Goal: Obtain resource: Download file/media

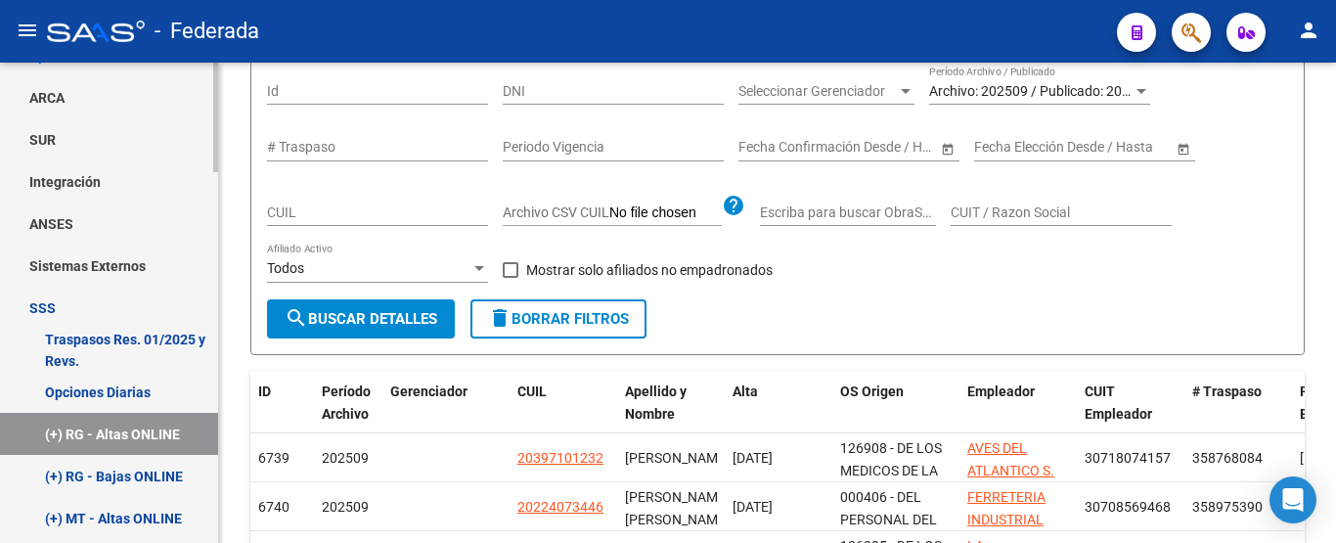
scroll to position [782, 0]
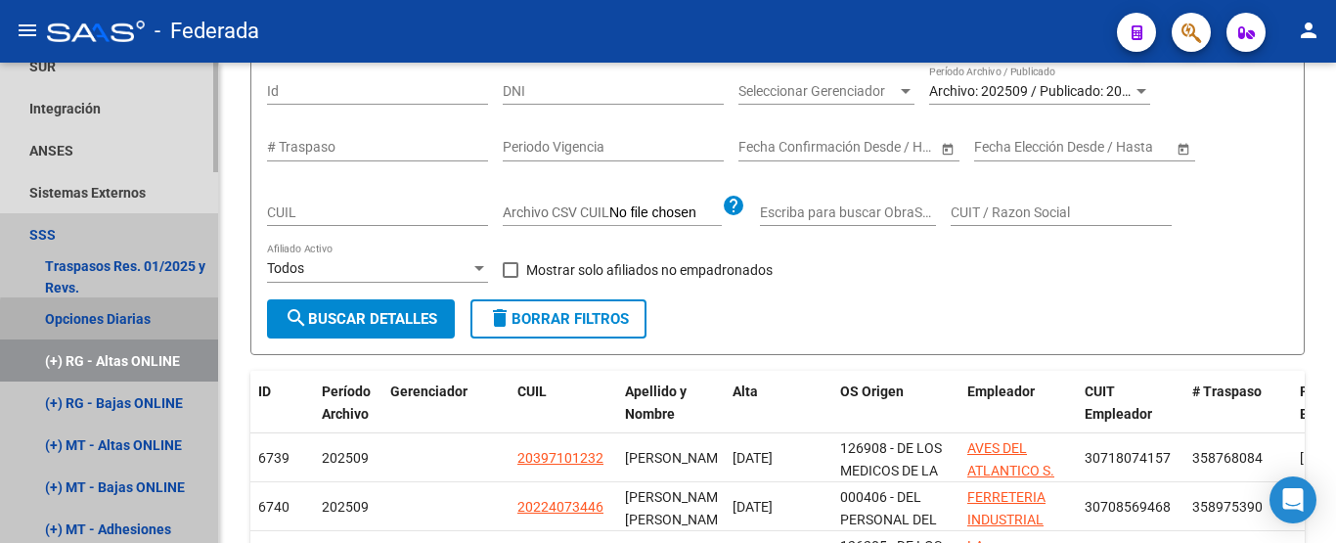
click at [138, 323] on link "Opciones Diarias" at bounding box center [109, 318] width 218 height 42
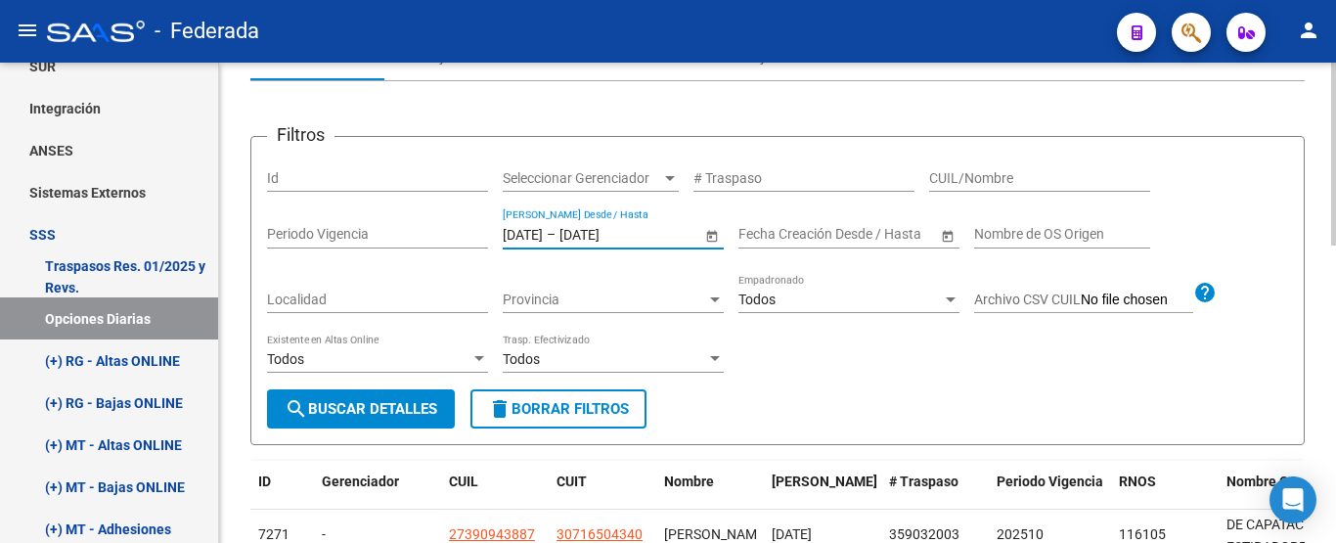
click at [508, 235] on input "[DATE]" at bounding box center [523, 234] width 40 height 17
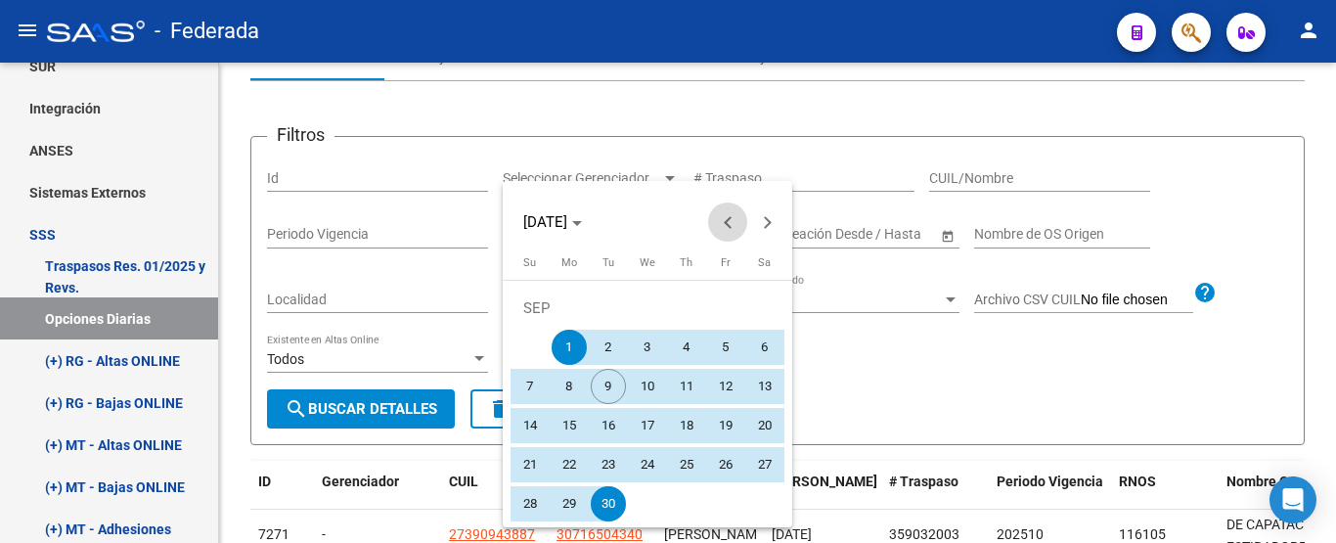
click at [724, 218] on span "Previous month" at bounding box center [727, 221] width 39 height 39
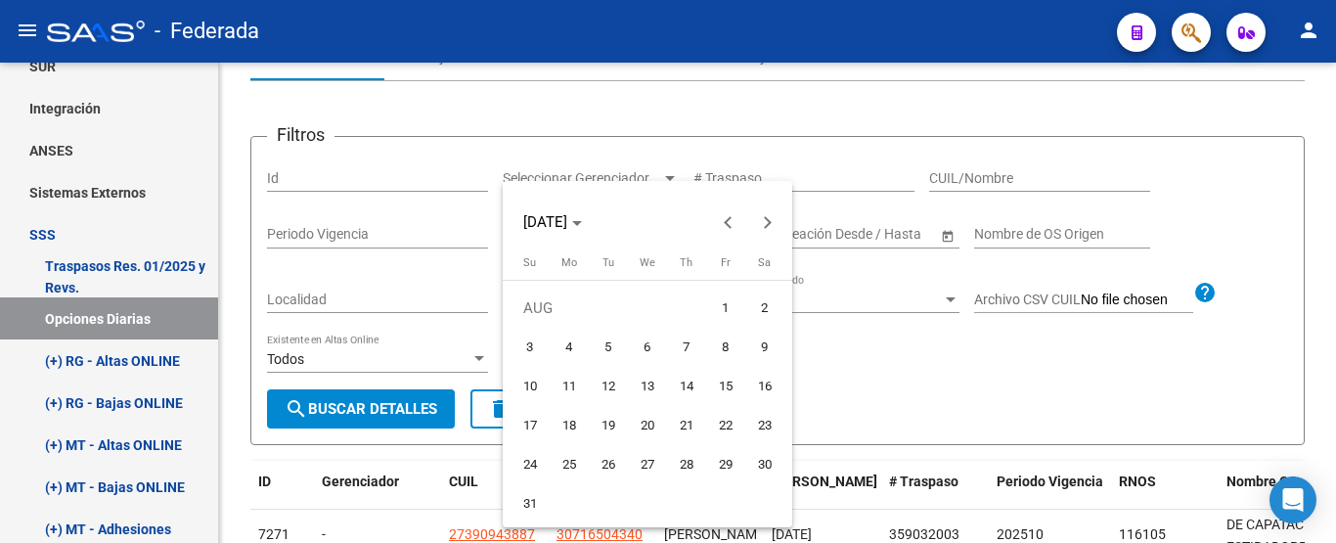
click at [721, 303] on span "1" at bounding box center [725, 307] width 35 height 35
type input "[DATE]"
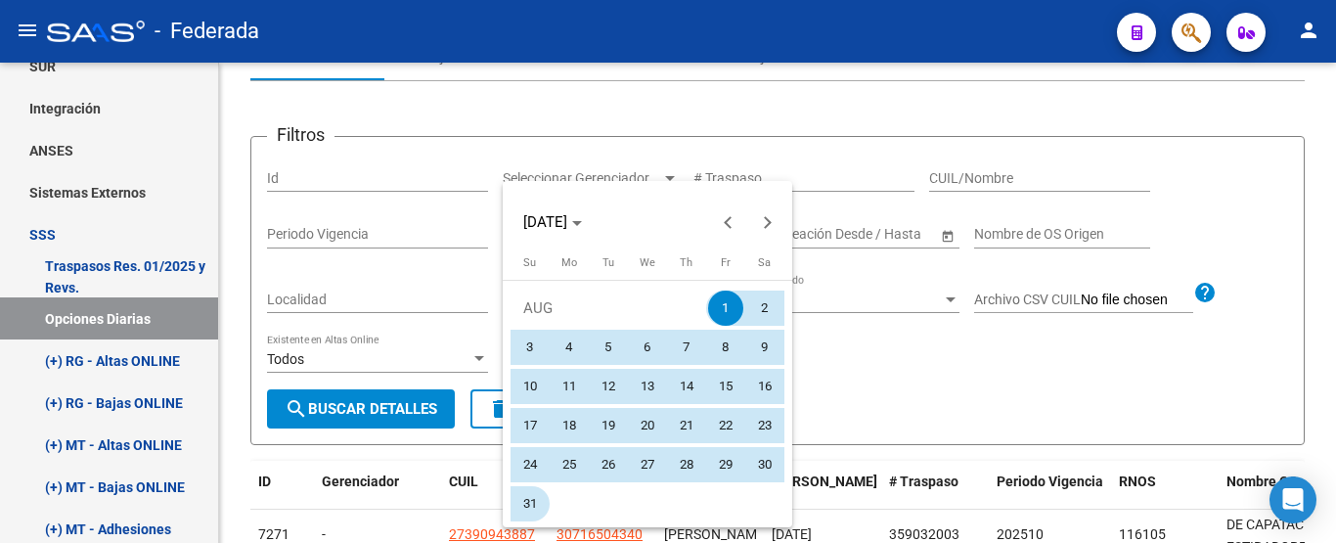
click at [536, 505] on span "31" at bounding box center [529, 503] width 35 height 35
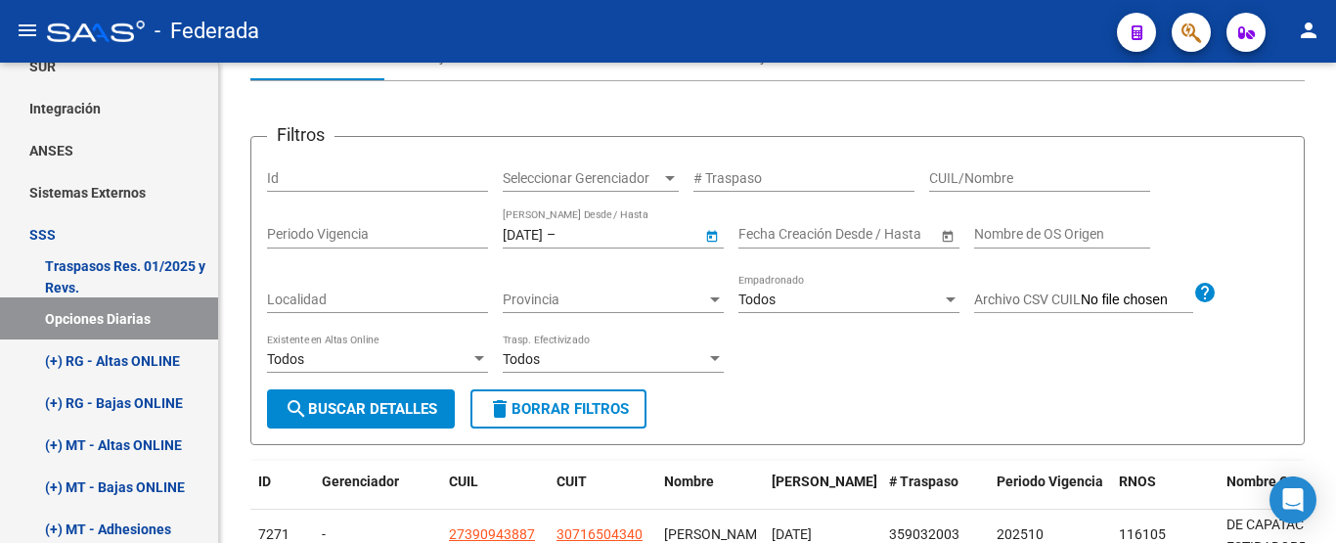
type input "[DATE]"
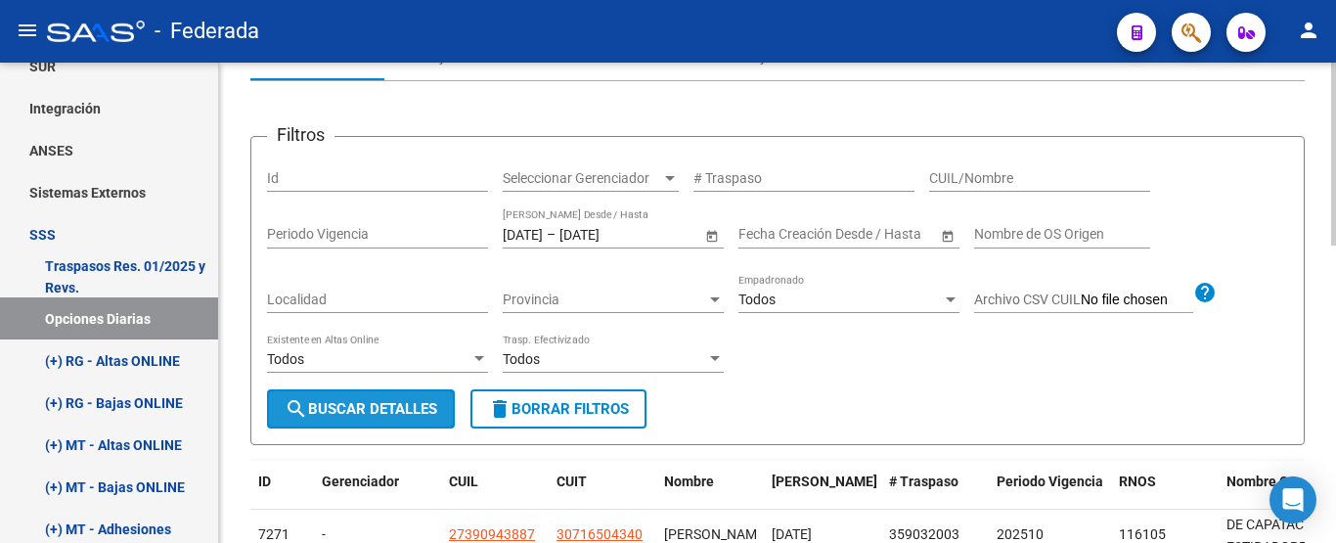
click at [429, 397] on button "search Buscar Detalles" at bounding box center [361, 408] width 188 height 39
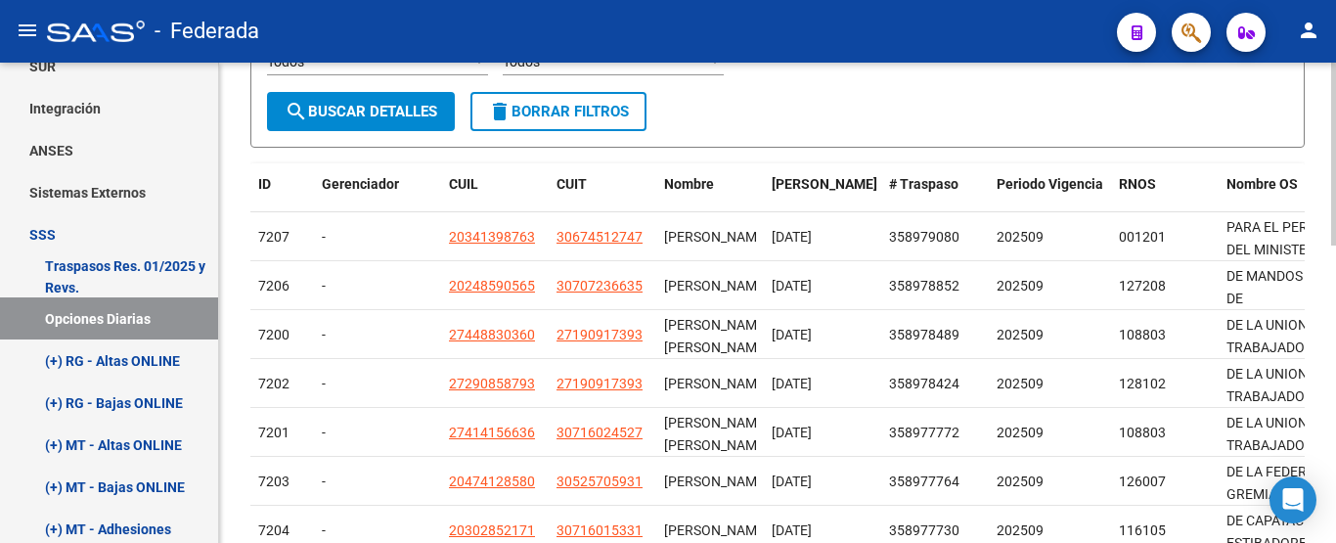
scroll to position [782, 0]
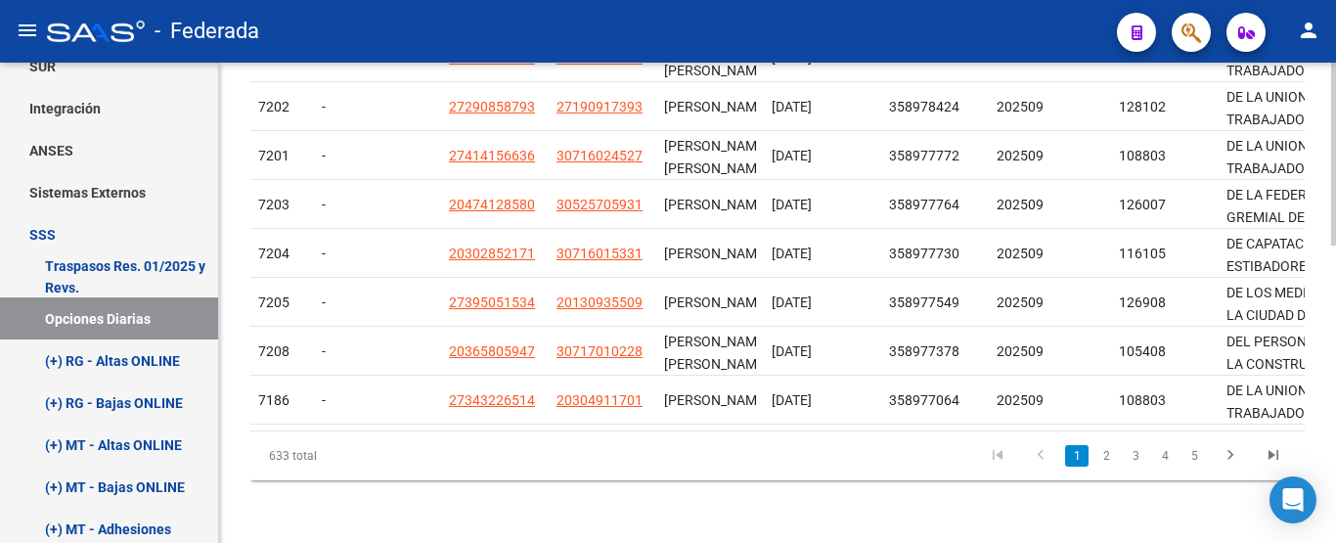
drag, startPoint x: 321, startPoint y: 457, endPoint x: 269, endPoint y: 457, distance: 51.8
click at [269, 457] on div "633 total" at bounding box center [353, 455] width 207 height 49
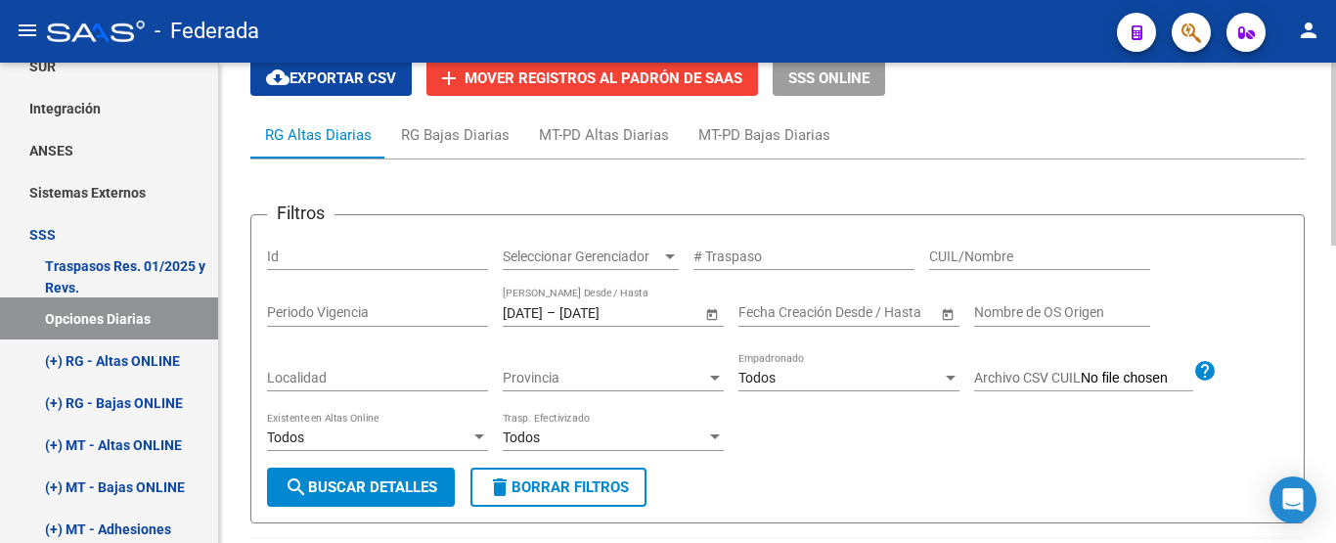
scroll to position [98, 0]
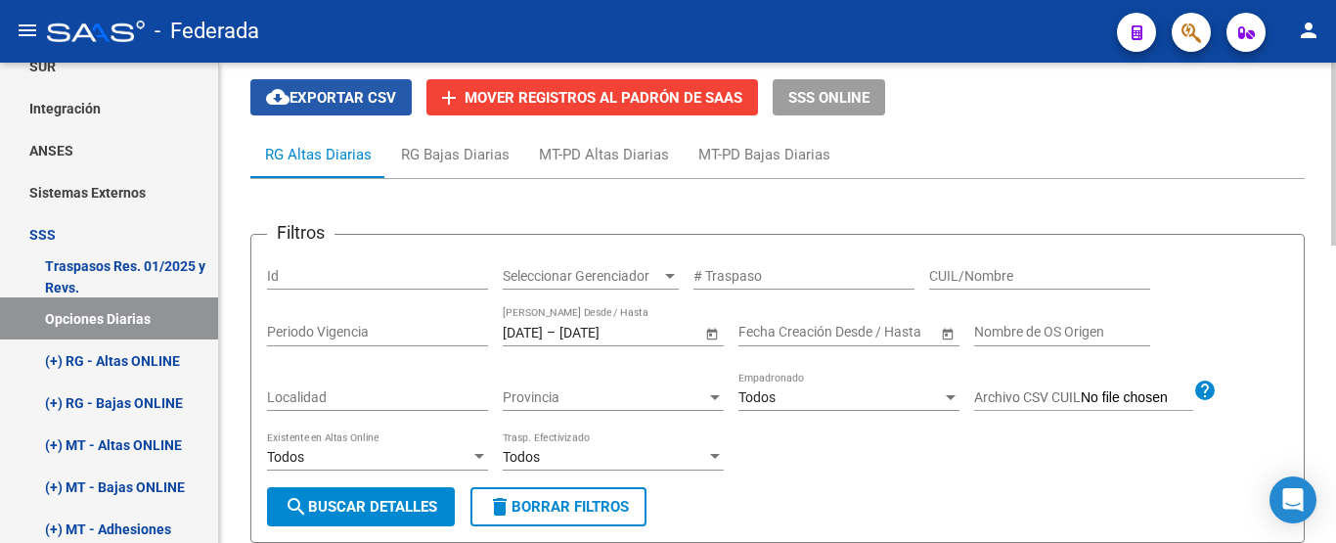
click at [366, 107] on button "cloud_download Exportar CSV" at bounding box center [330, 97] width 161 height 36
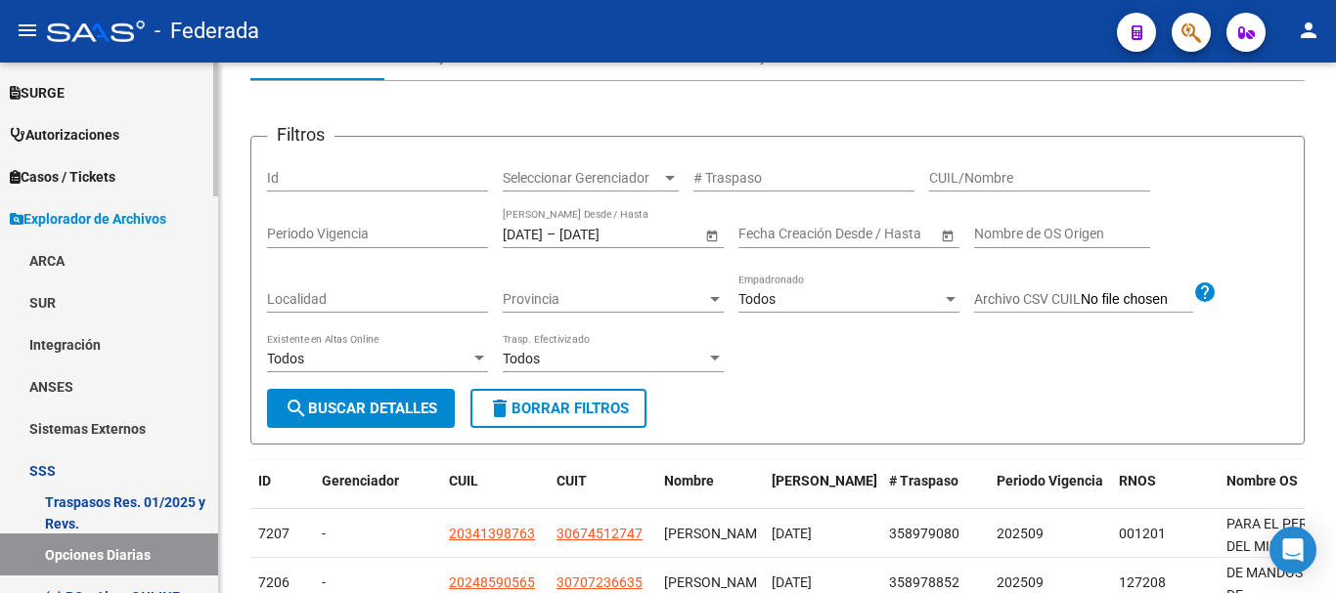
scroll to position [684, 0]
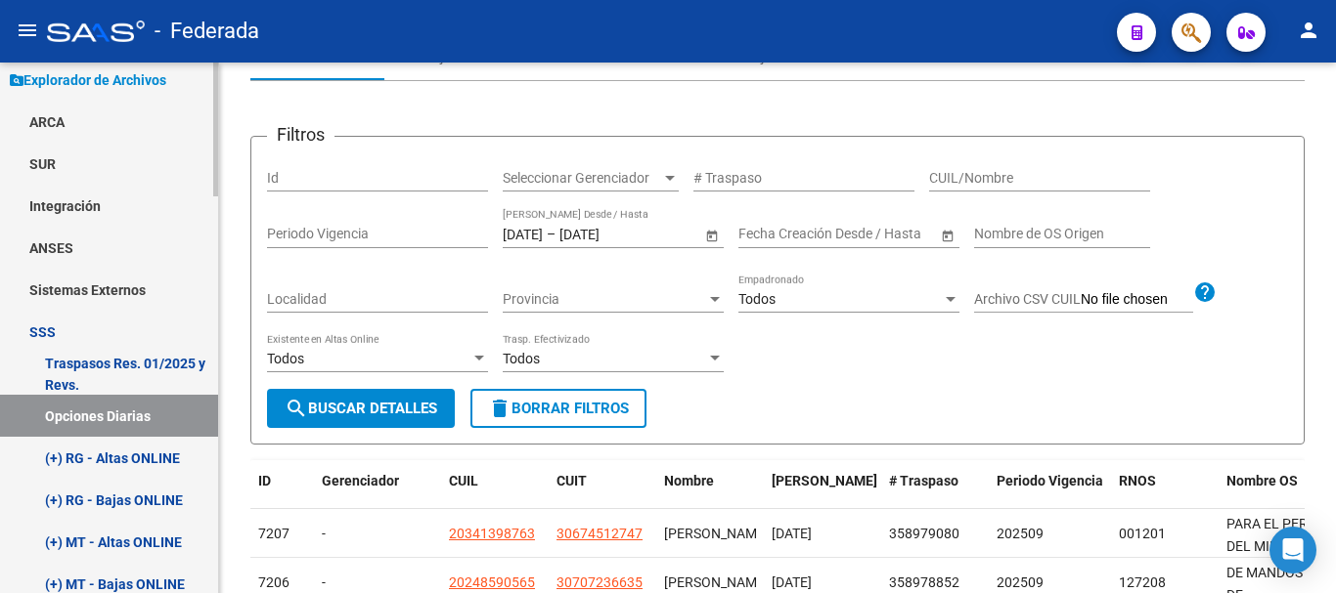
click at [161, 85] on span "Explorador de Archivos" at bounding box center [88, 80] width 156 height 22
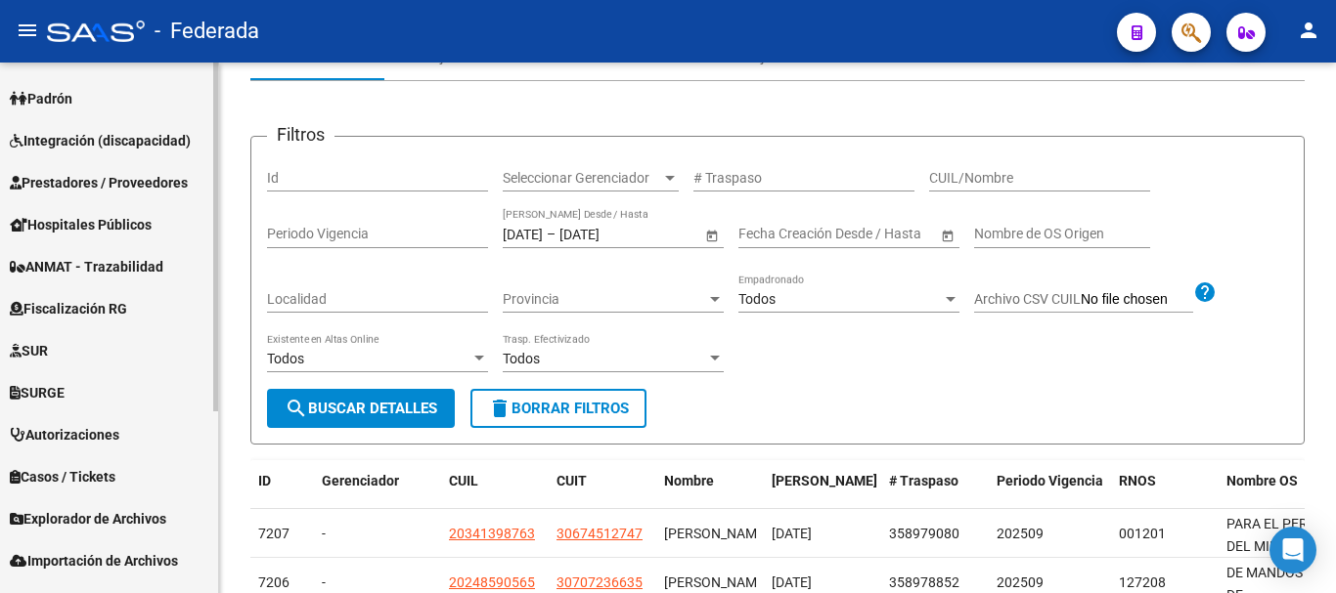
scroll to position [276, 0]
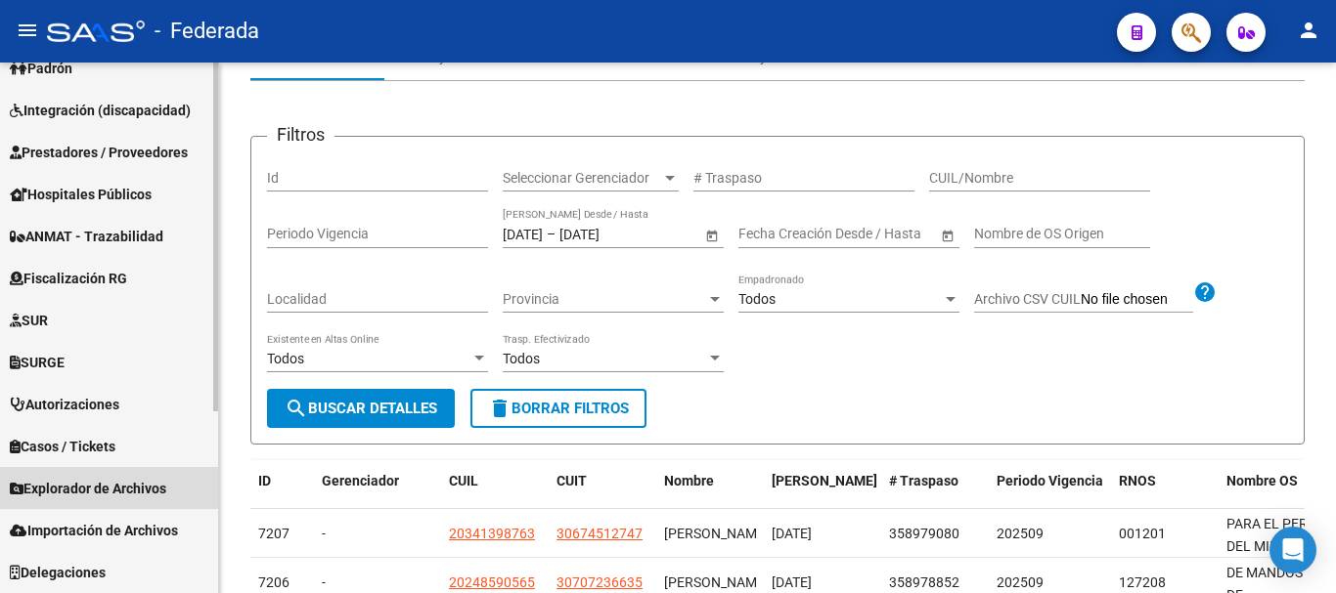
click at [152, 489] on span "Explorador de Archivos" at bounding box center [88, 489] width 156 height 22
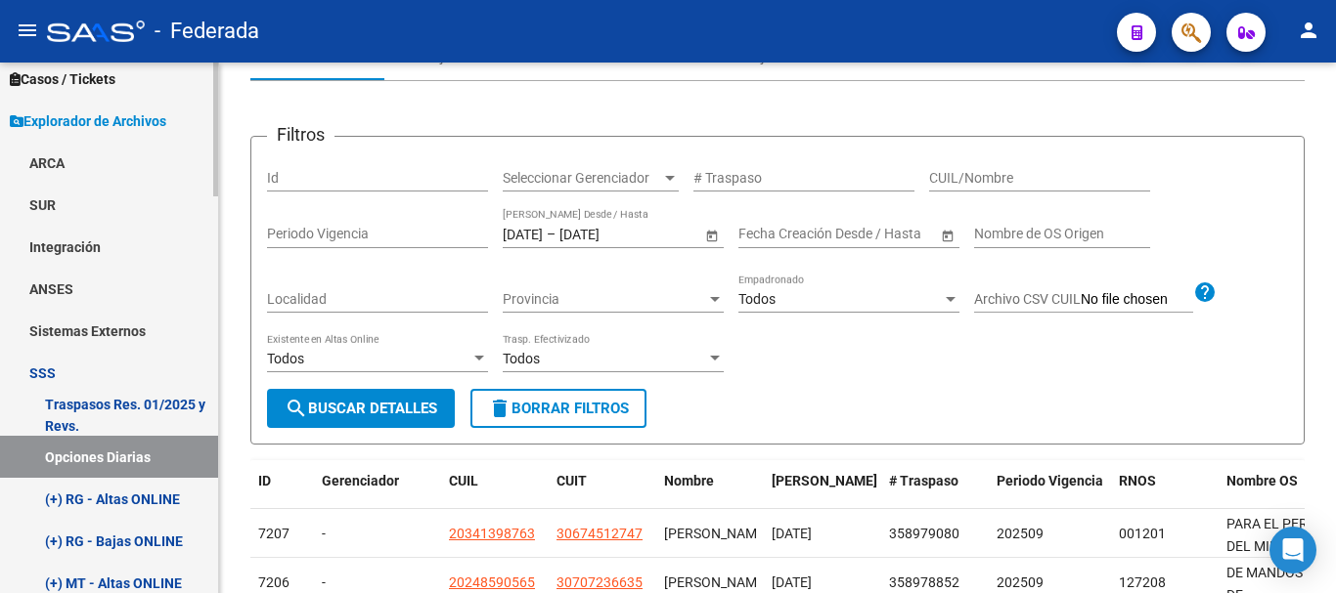
scroll to position [667, 0]
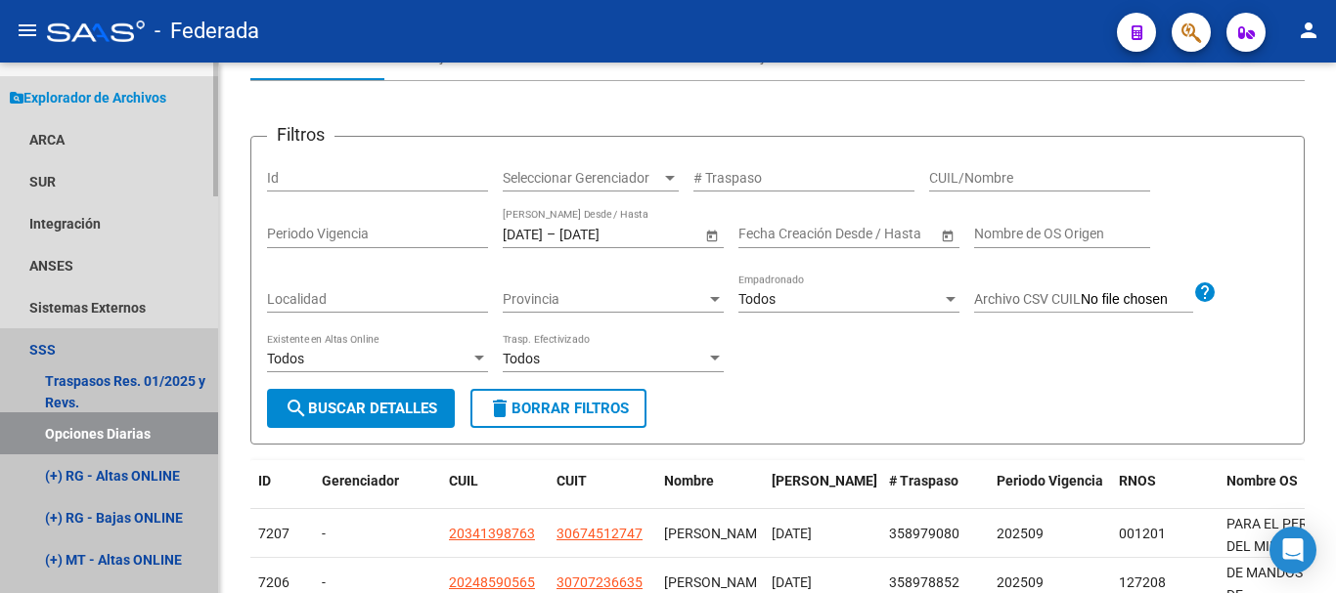
click at [122, 438] on link "Opciones Diarias" at bounding box center [109, 434] width 218 height 42
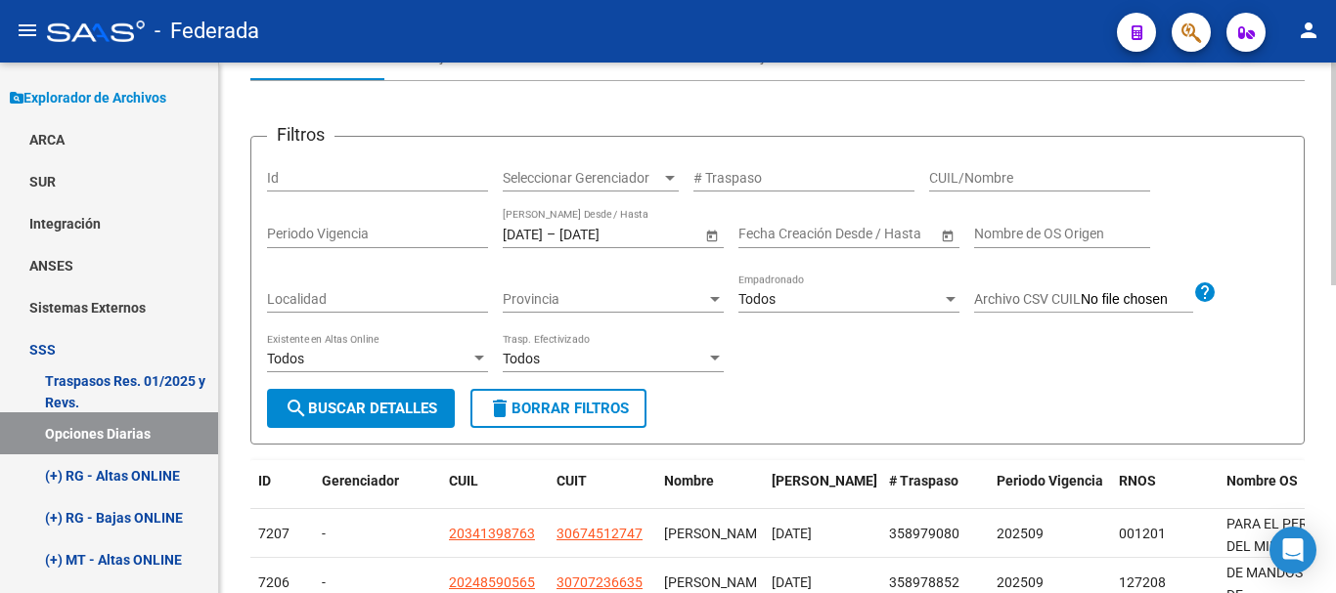
click at [542, 238] on input "[DATE]" at bounding box center [523, 234] width 40 height 17
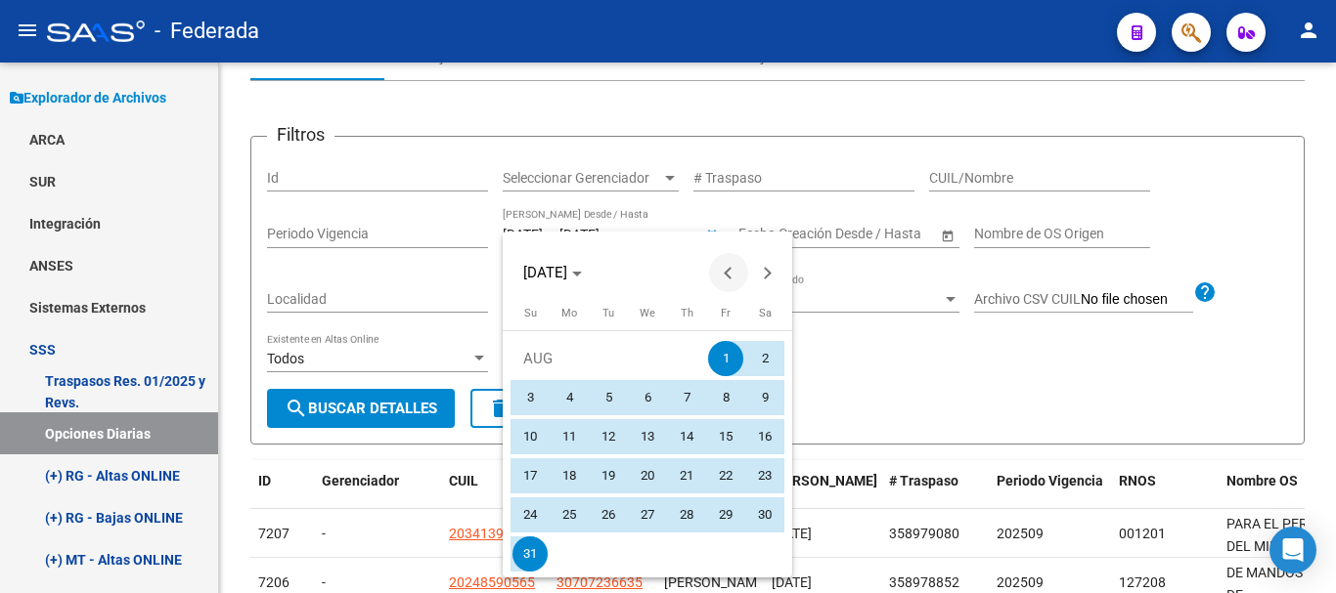
click at [727, 267] on span "Previous month" at bounding box center [728, 272] width 39 height 39
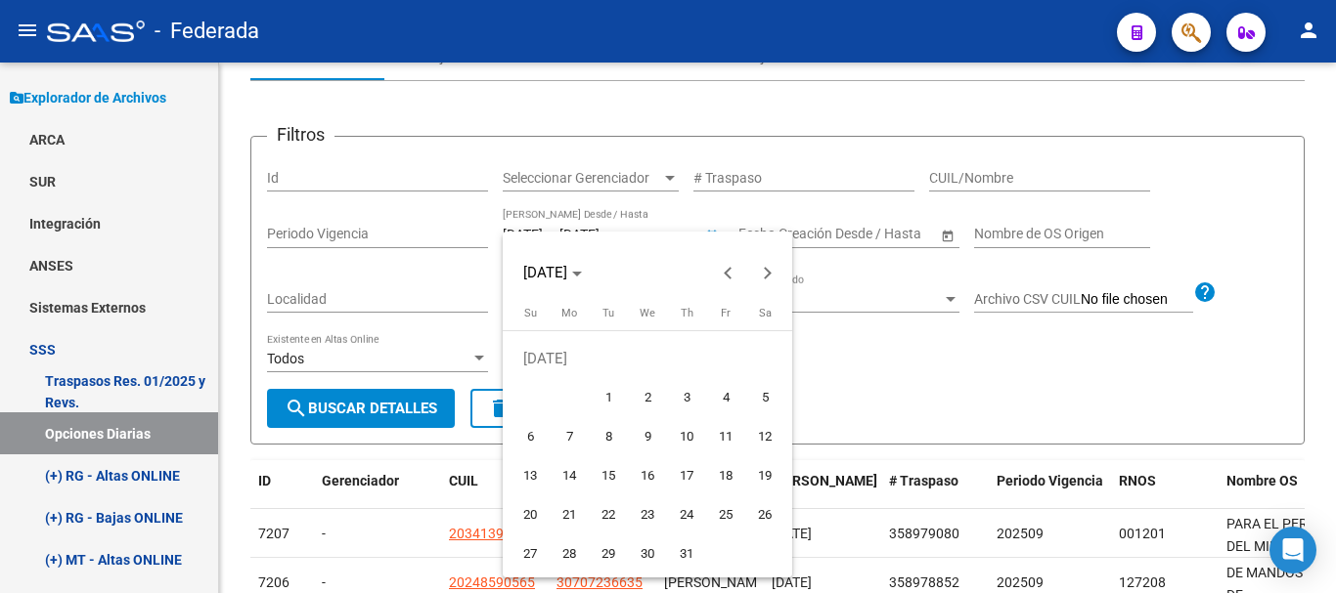
click at [620, 392] on span "1" at bounding box center [608, 397] width 35 height 35
type input "[DATE]"
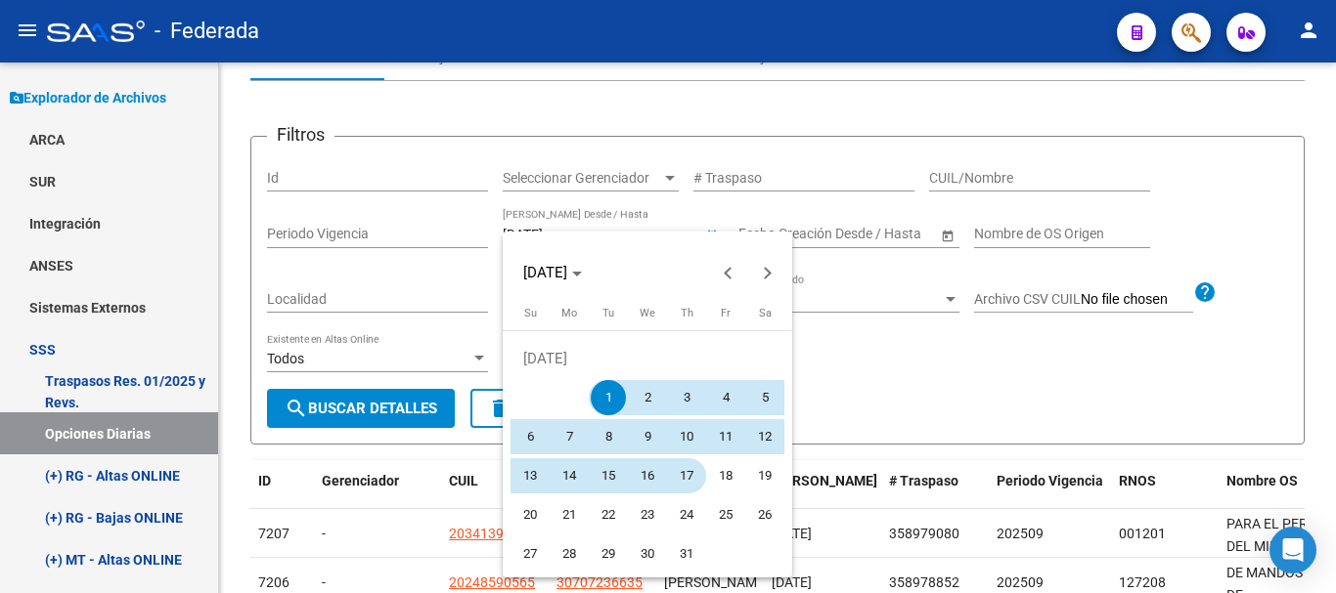
click at [687, 468] on span "17" at bounding box center [686, 476] width 35 height 35
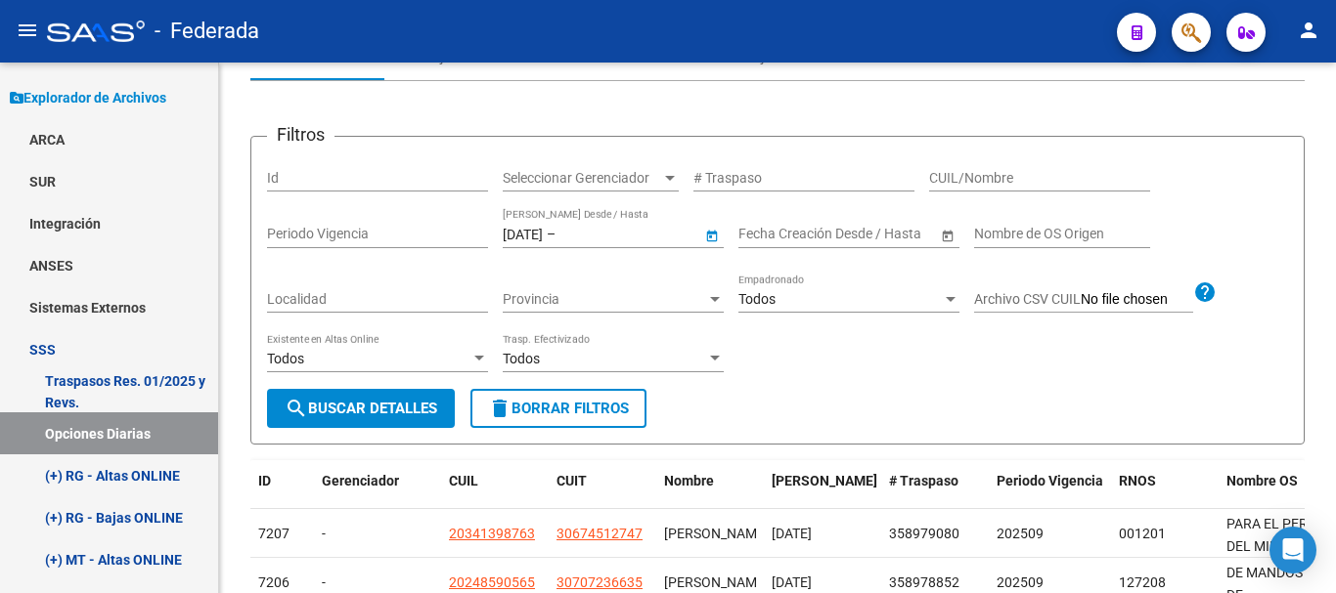
type input "[DATE]"
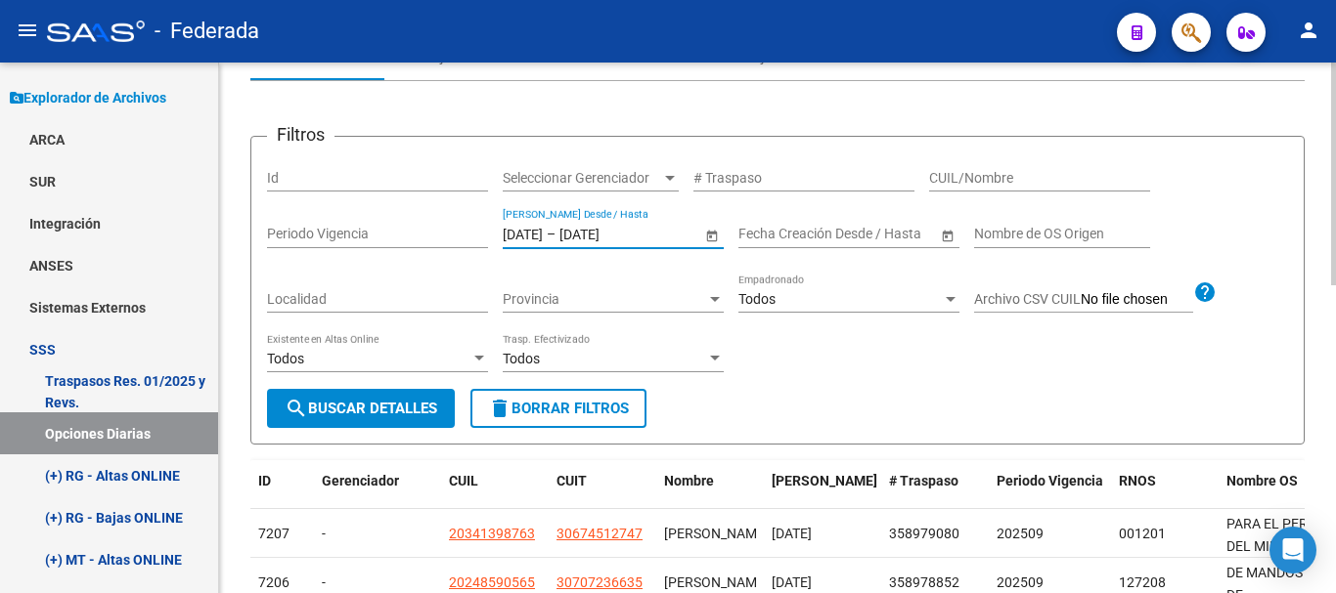
click at [408, 396] on button "search Buscar Detalles" at bounding box center [361, 408] width 188 height 39
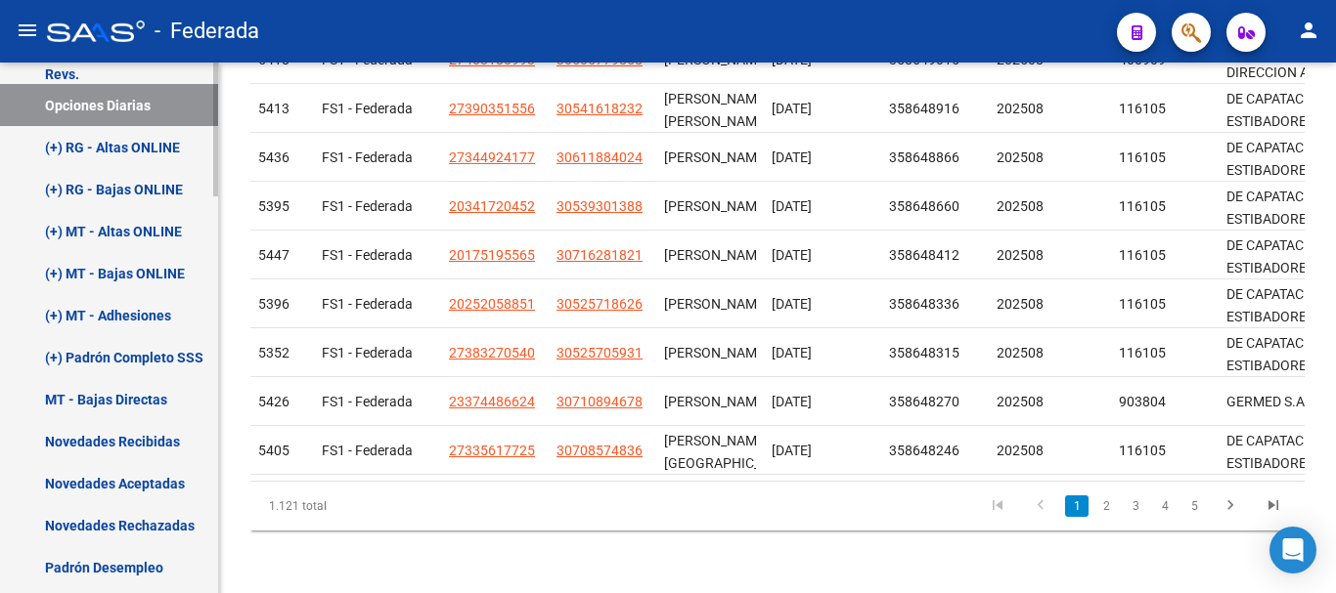
scroll to position [1058, 0]
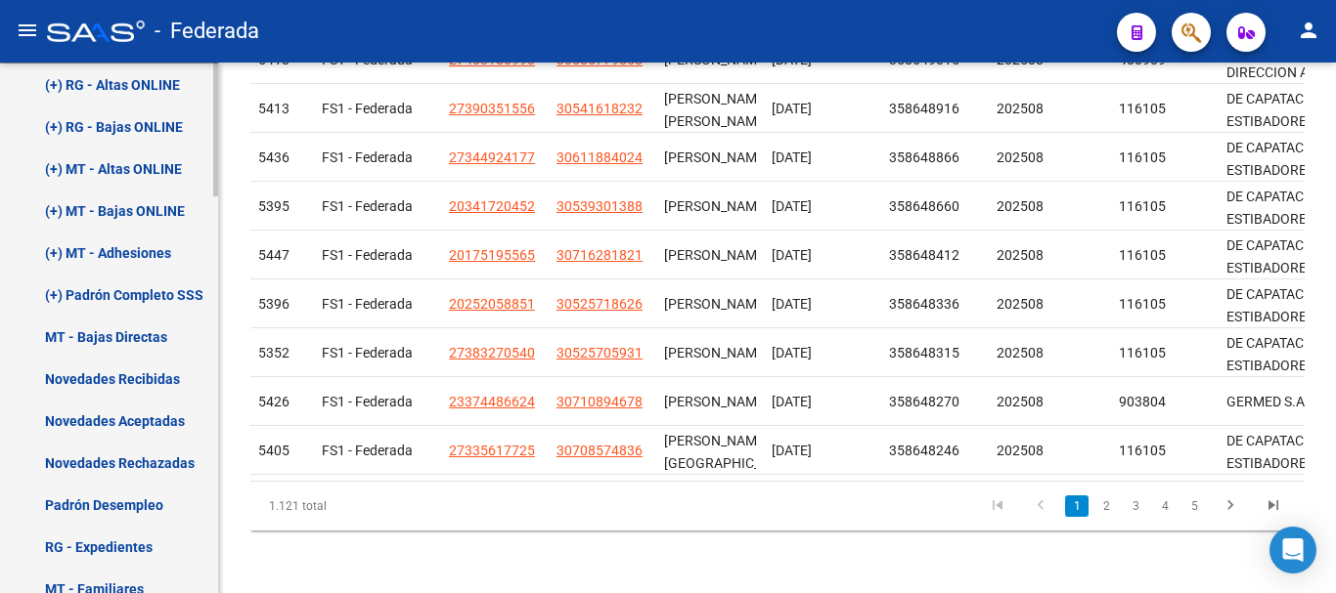
click at [161, 376] on link "Novedades Recibidas" at bounding box center [109, 379] width 218 height 42
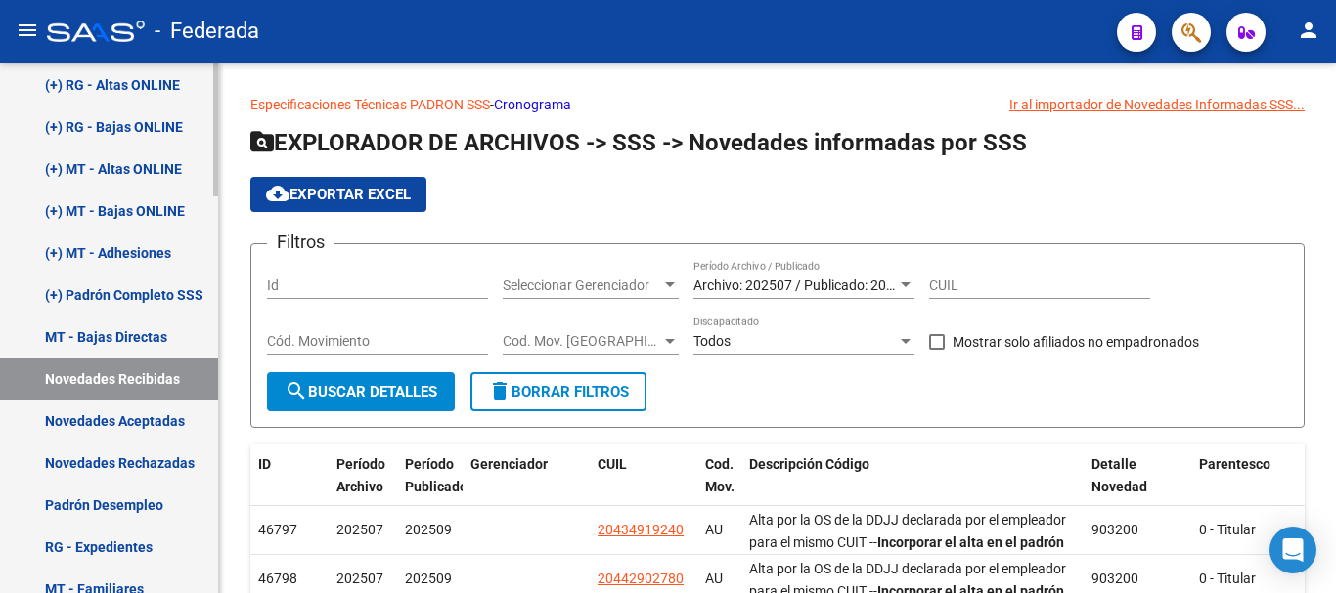
click at [166, 454] on link "Novedades Rechazadas" at bounding box center [109, 463] width 218 height 42
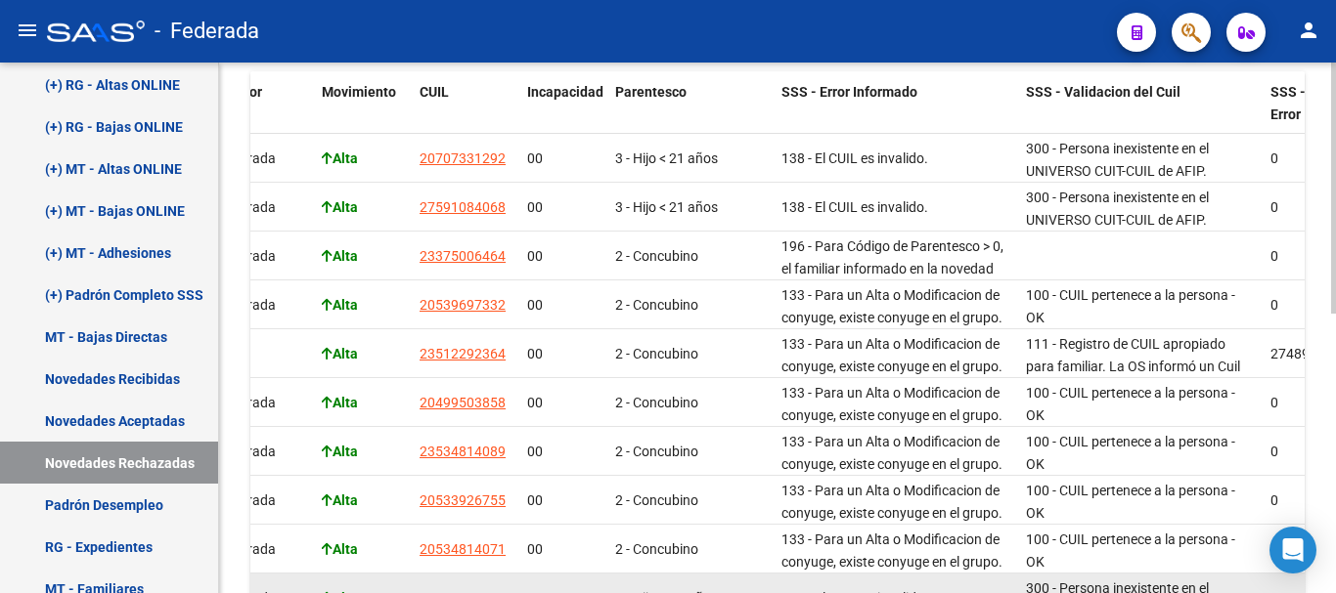
scroll to position [396, 0]
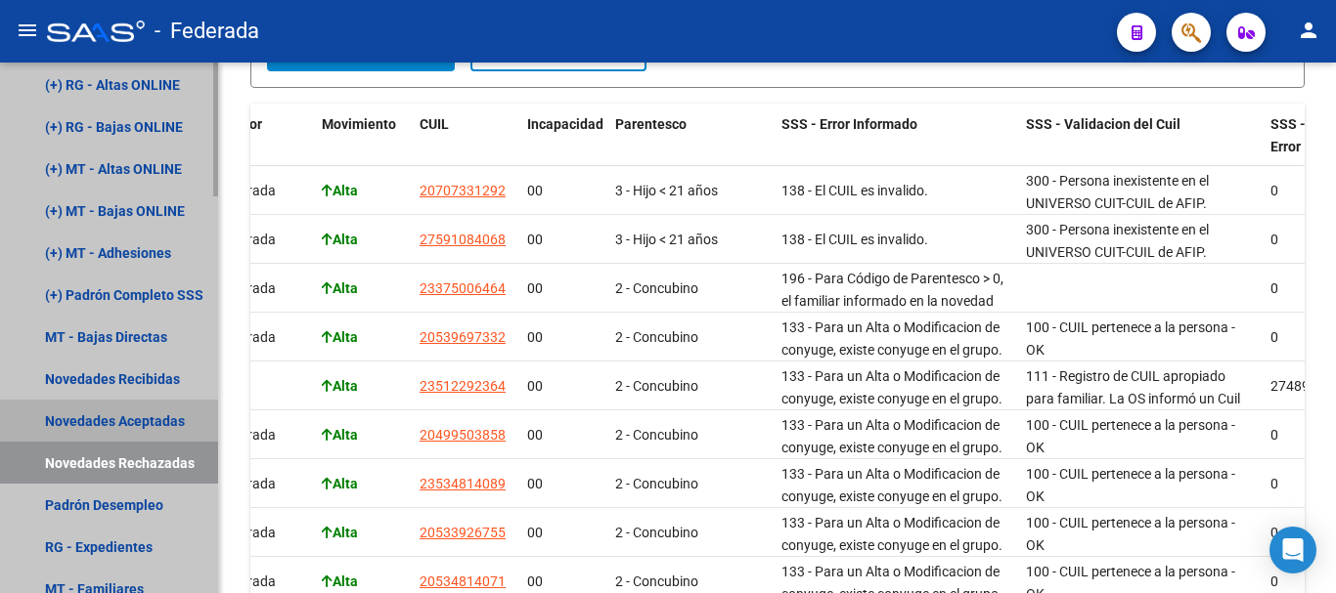
click at [122, 408] on link "Novedades Aceptadas" at bounding box center [109, 421] width 218 height 42
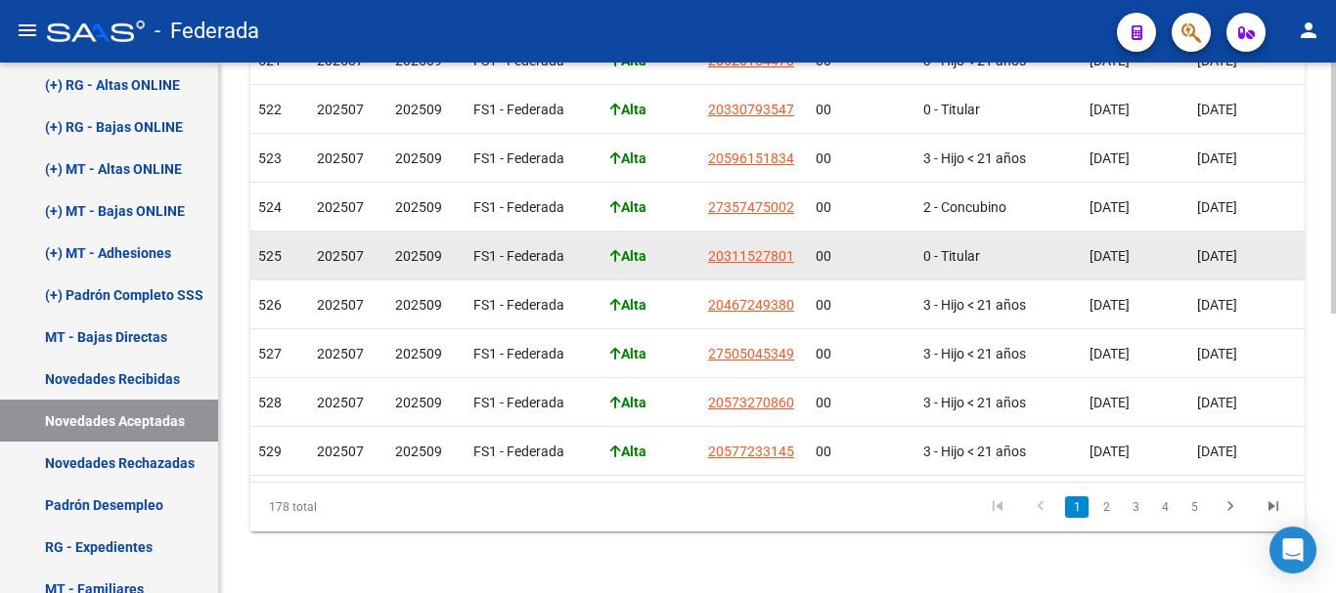
scroll to position [592, 0]
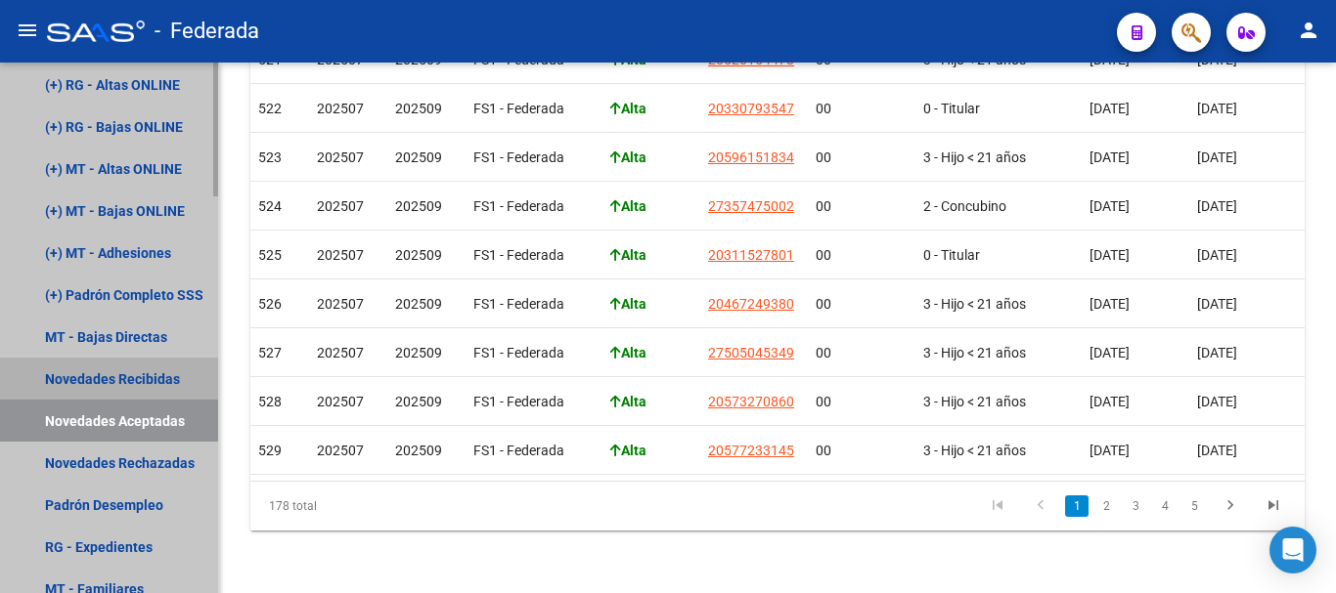
click at [128, 368] on link "Novedades Recibidas" at bounding box center [109, 379] width 218 height 42
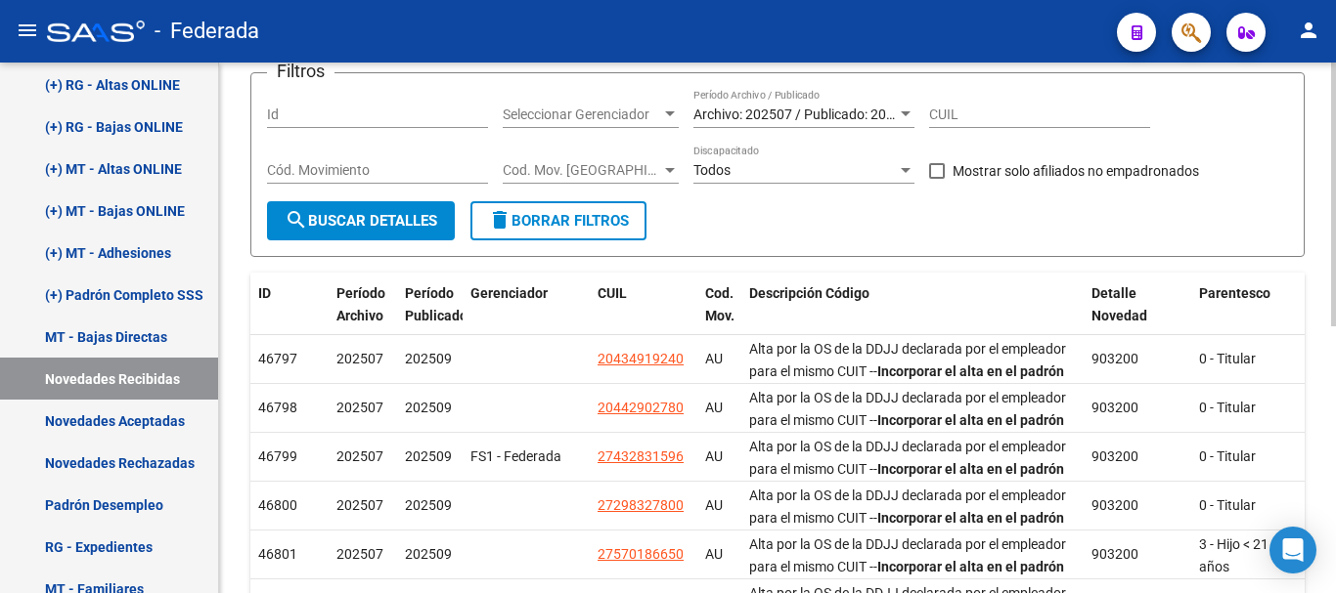
scroll to position [145, 0]
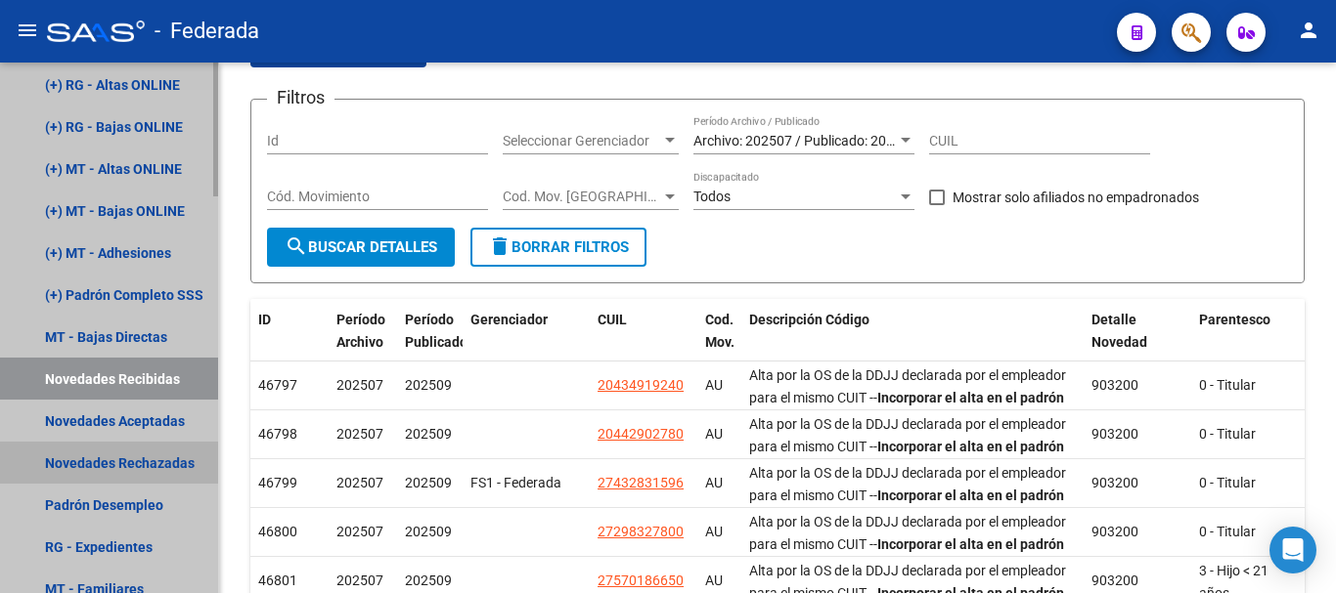
click at [171, 448] on link "Novedades Rechazadas" at bounding box center [109, 463] width 218 height 42
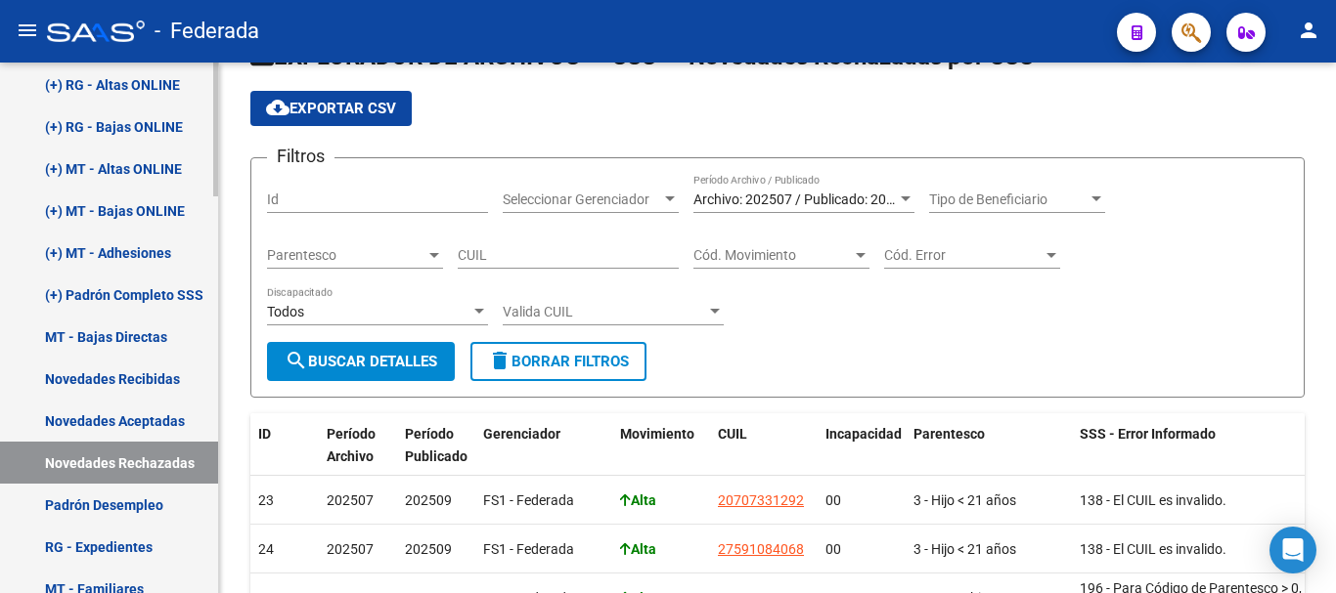
scroll to position [145, 0]
